Goal: Information Seeking & Learning: Learn about a topic

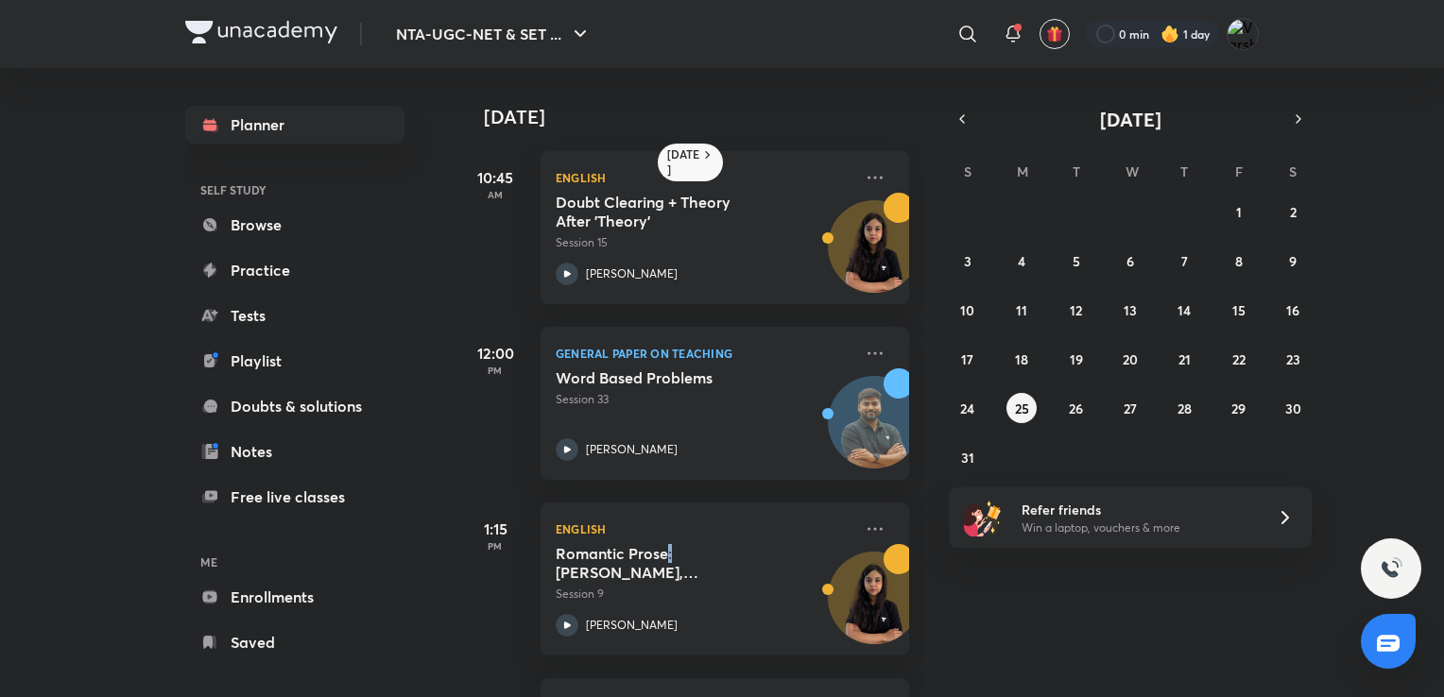
scroll to position [220, 0]
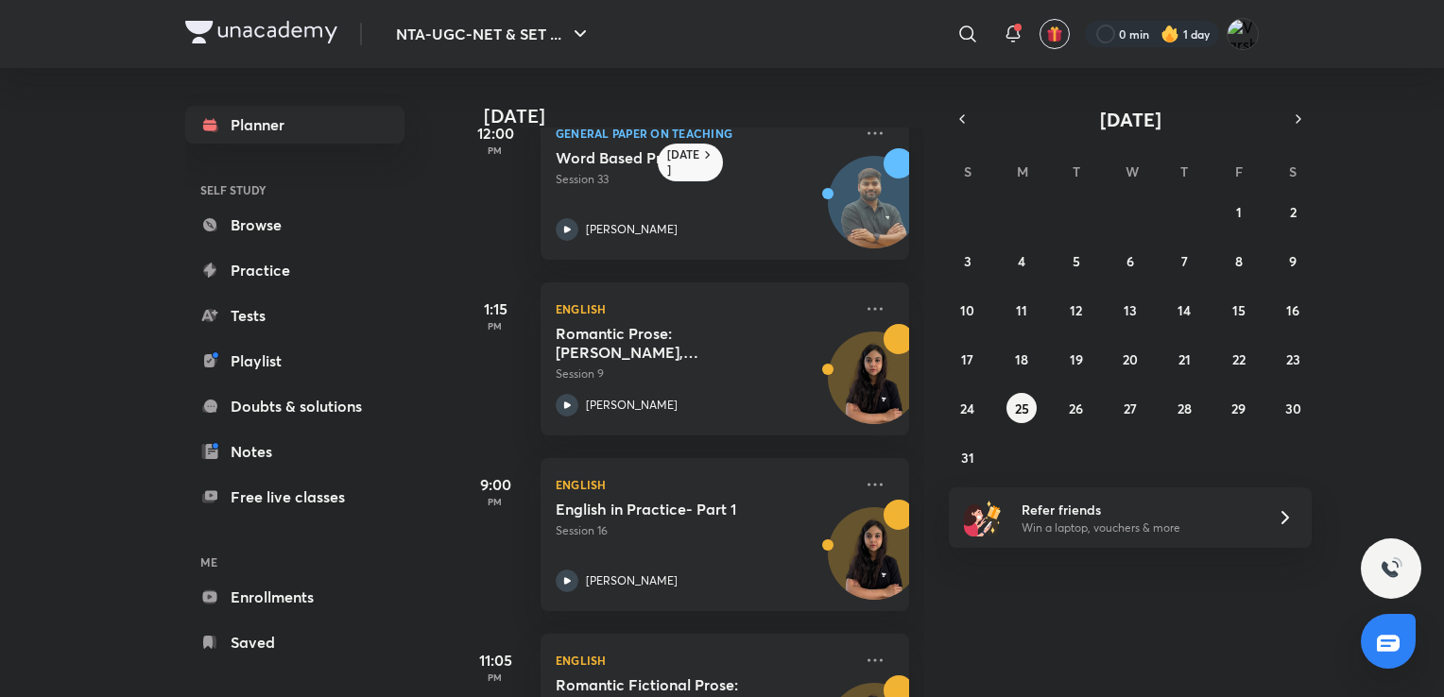
click at [507, 535] on div "9:00 PM" at bounding box center [495, 534] width 76 height 153
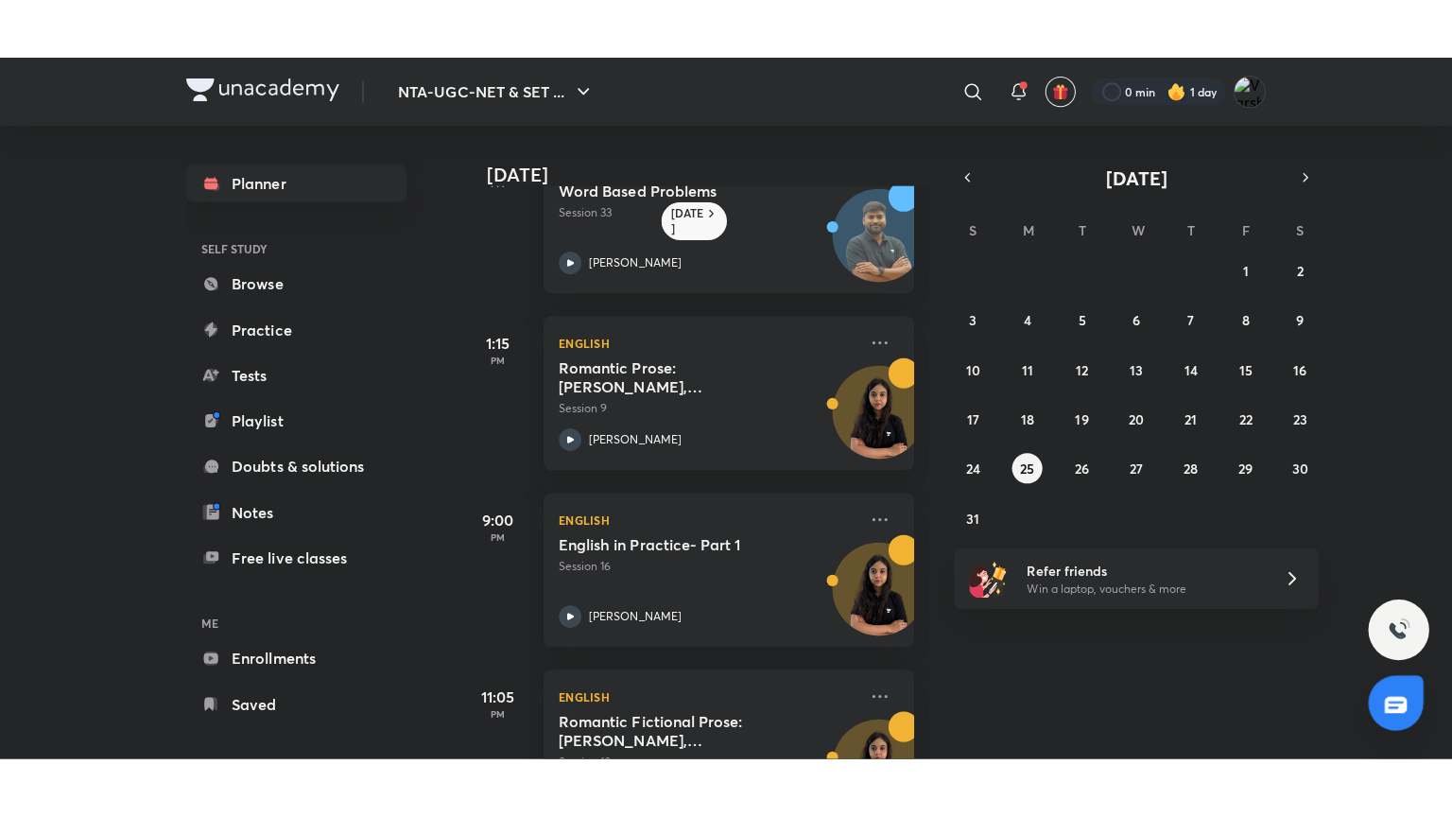
scroll to position [339, 0]
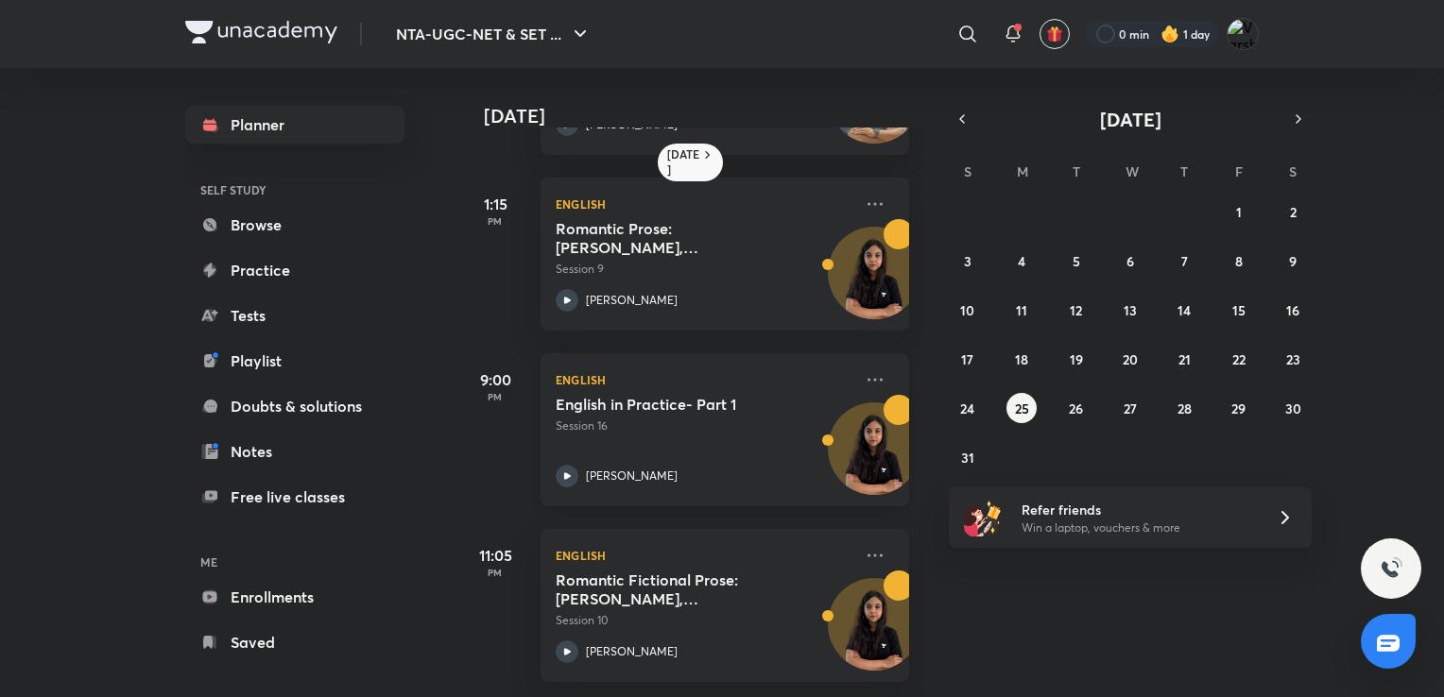
click at [684, 439] on div "English in Practice- Part 1 Session 16 [PERSON_NAME]" at bounding box center [704, 441] width 297 height 93
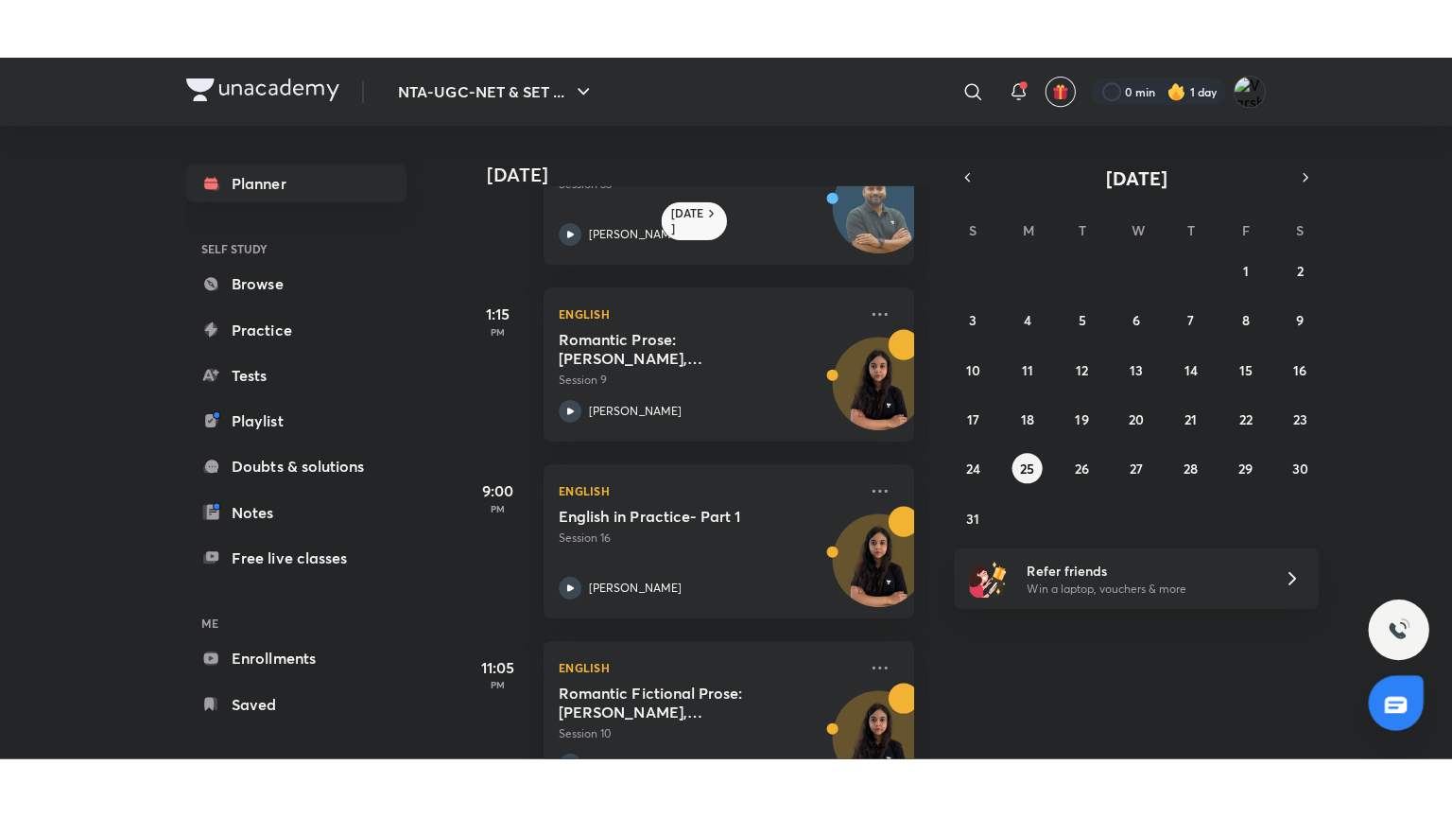
scroll to position [339, 0]
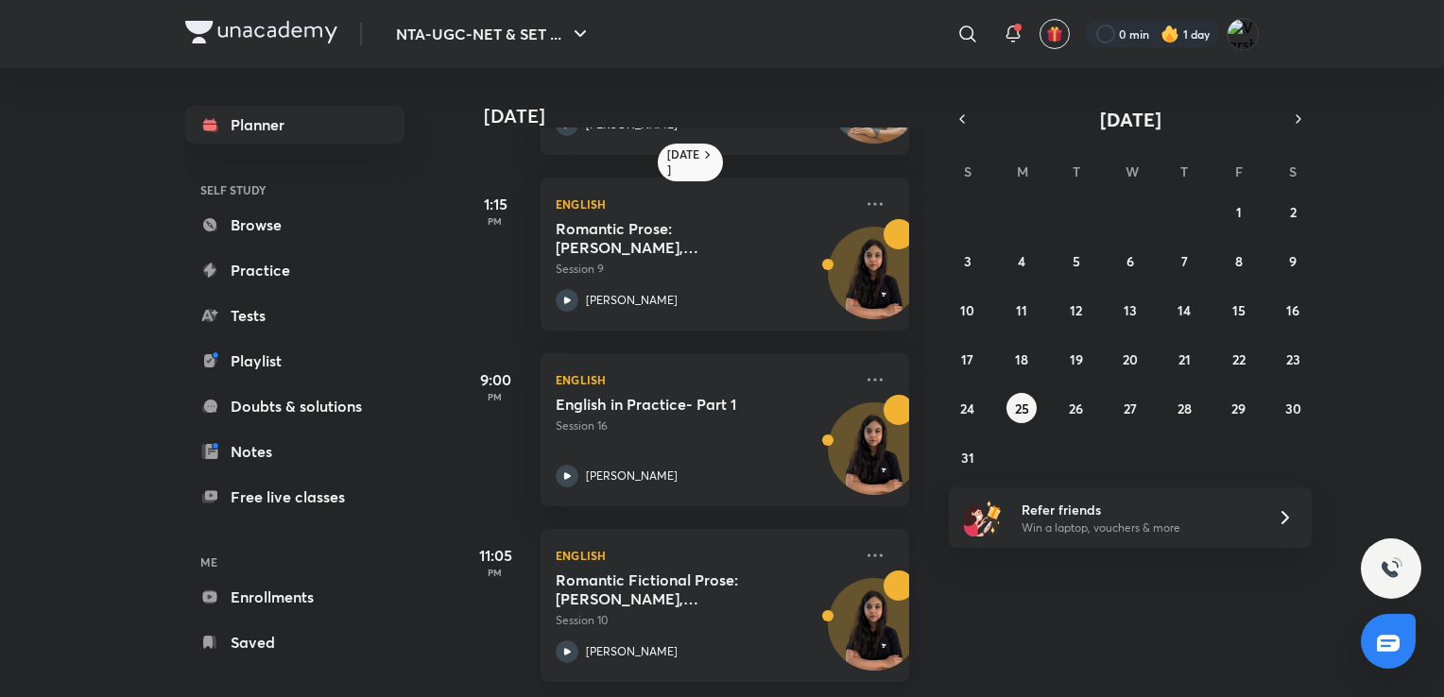
click at [681, 571] on h5 "Romantic Fictional Prose: [PERSON_NAME], [PERSON_NAME], [PERSON_NAME], [PERSON_…" at bounding box center [673, 590] width 235 height 38
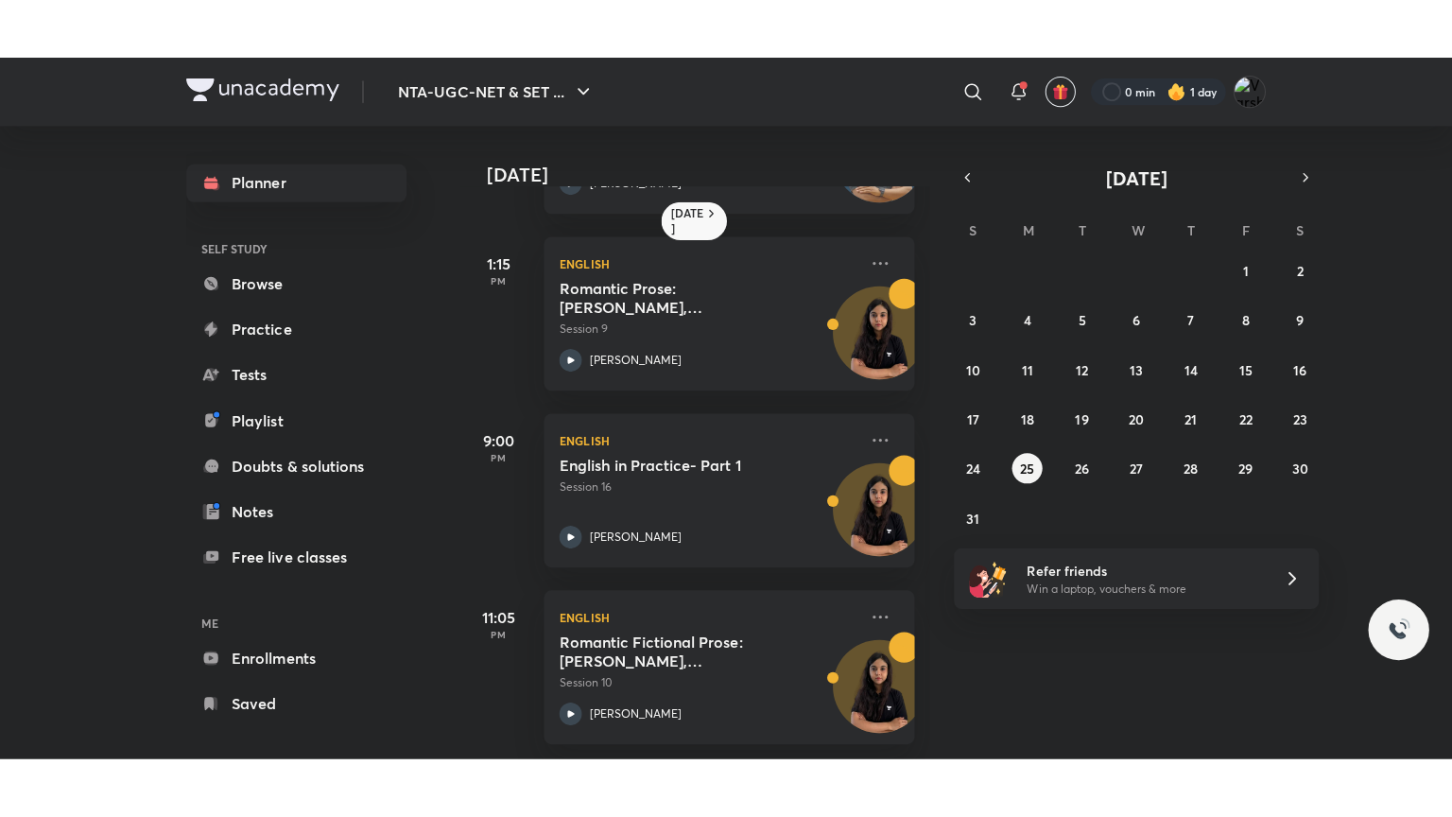
scroll to position [220, 0]
